Goal: Information Seeking & Learning: Learn about a topic

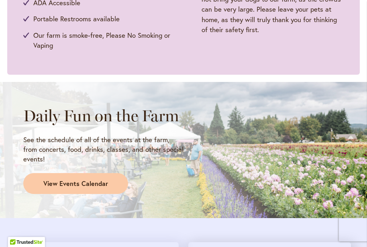
scroll to position [545, 0]
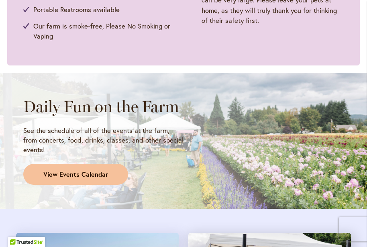
click at [88, 177] on span "View Events Calendar" at bounding box center [75, 174] width 65 height 9
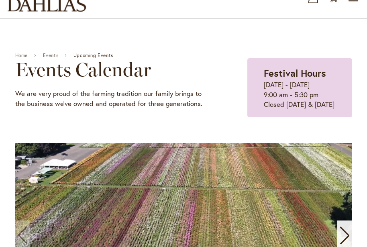
scroll to position [161, 0]
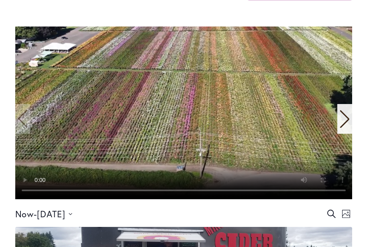
click at [345, 128] on icon "Next slide" at bounding box center [344, 119] width 11 height 18
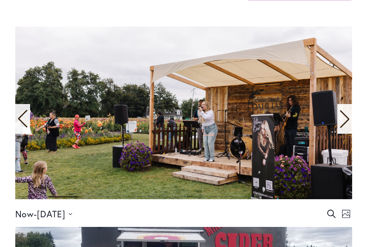
click at [345, 128] on icon "Next slide" at bounding box center [344, 119] width 11 height 18
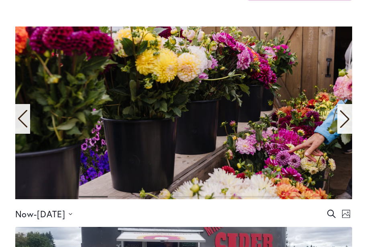
click at [345, 128] on icon "Next slide" at bounding box center [344, 119] width 11 height 18
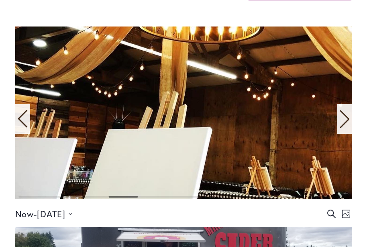
click at [345, 128] on icon "Next slide" at bounding box center [344, 119] width 11 height 18
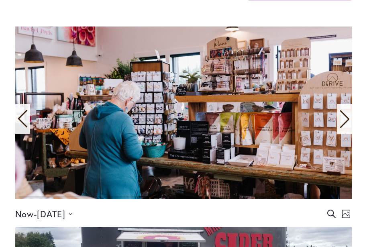
click at [345, 128] on icon "Next slide" at bounding box center [344, 119] width 11 height 18
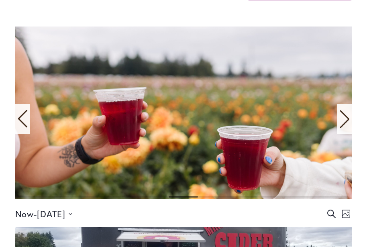
click at [345, 128] on icon "Next slide" at bounding box center [344, 119] width 11 height 18
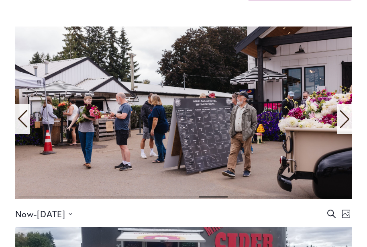
click at [342, 128] on icon "Next slide" at bounding box center [344, 119] width 11 height 18
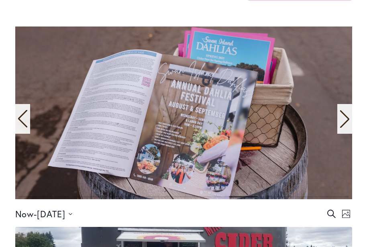
click at [342, 128] on icon "Next slide" at bounding box center [344, 119] width 11 height 18
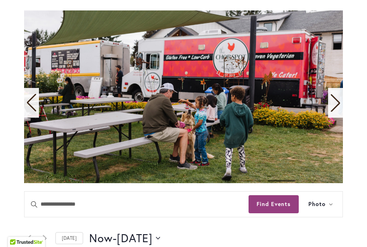
click at [336, 102] on icon "Next slide" at bounding box center [335, 103] width 11 height 18
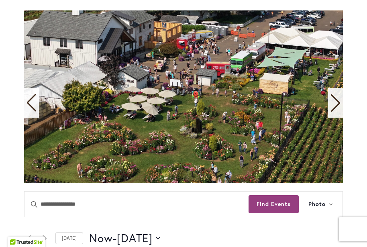
click at [340, 100] on icon "Next slide" at bounding box center [335, 103] width 11 height 18
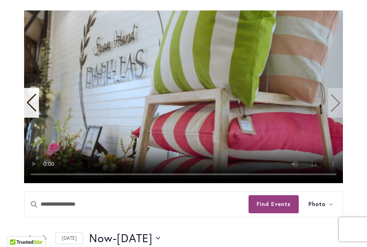
click at [338, 101] on video "11 / 11" at bounding box center [183, 96] width 319 height 173
click at [335, 108] on video "11 / 11" at bounding box center [183, 96] width 319 height 173
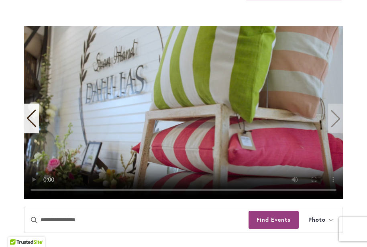
scroll to position [172, 0]
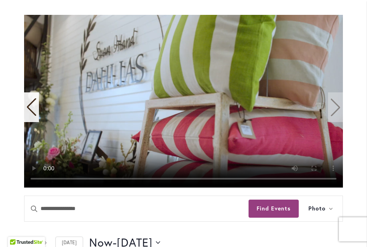
click at [334, 101] on video "11 / 11" at bounding box center [183, 101] width 319 height 173
click at [335, 106] on video "11 / 11" at bounding box center [183, 101] width 319 height 173
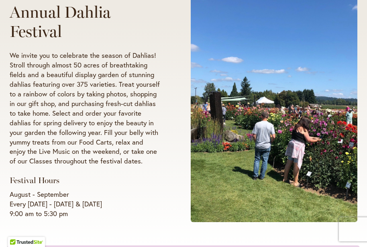
scroll to position [132, 0]
